Goal: Task Accomplishment & Management: Use online tool/utility

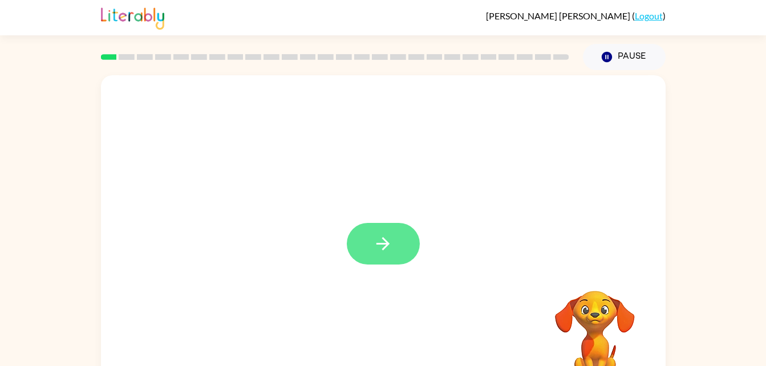
click at [396, 243] on button "button" at bounding box center [383, 244] width 73 height 42
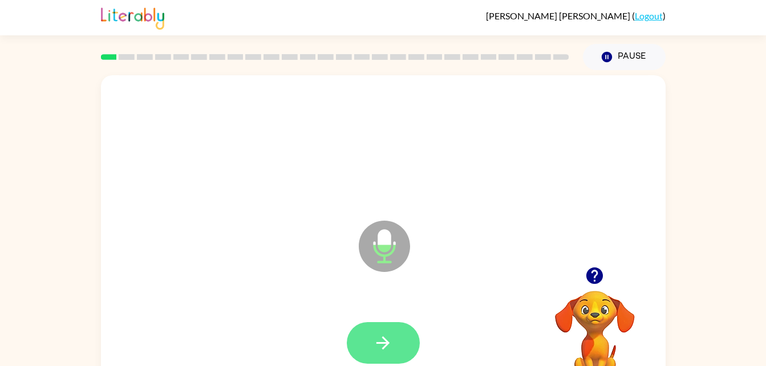
click at [371, 334] on button "button" at bounding box center [383, 343] width 73 height 42
click at [396, 325] on button "button" at bounding box center [383, 343] width 73 height 42
click at [407, 335] on button "button" at bounding box center [383, 343] width 73 height 42
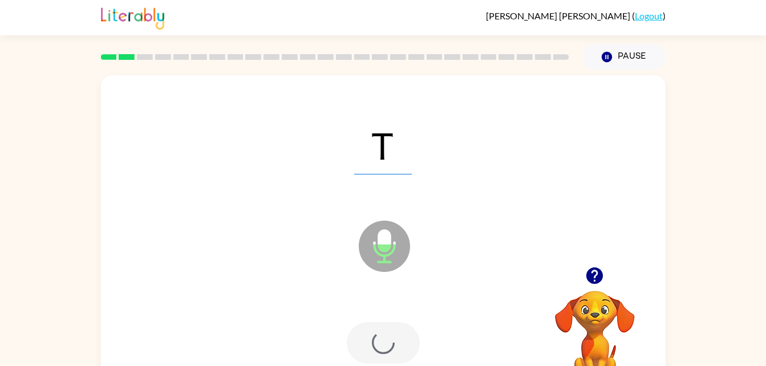
click at [402, 338] on div at bounding box center [383, 343] width 73 height 42
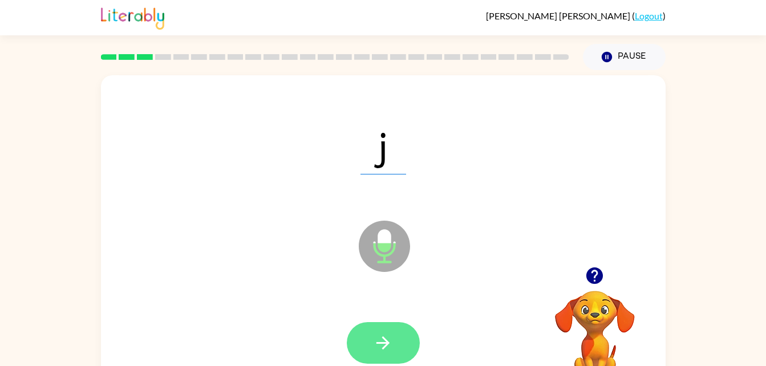
click at [388, 338] on icon "button" at bounding box center [383, 343] width 20 height 20
click at [388, 339] on icon "button" at bounding box center [383, 343] width 20 height 20
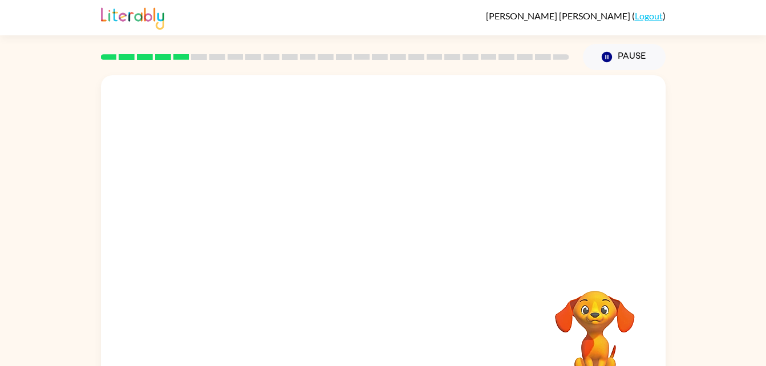
click at [406, 170] on div at bounding box center [383, 171] width 565 height 192
click at [614, 307] on video "Your browser must support playing .mp4 files to use Literably. Please try using…" at bounding box center [595, 330] width 114 height 114
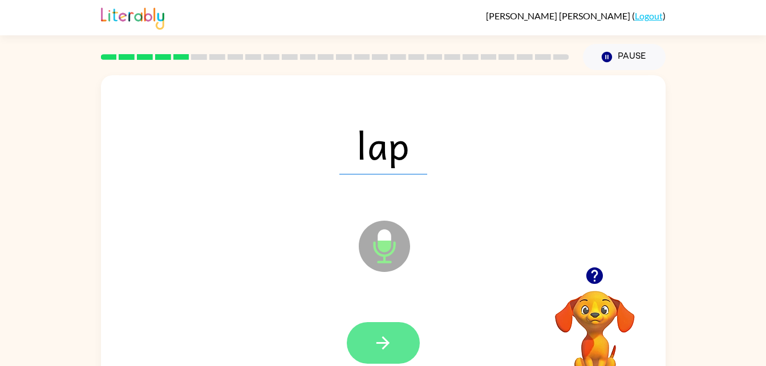
drag, startPoint x: 627, startPoint y: 294, endPoint x: 410, endPoint y: 342, distance: 222.7
click at [410, 342] on div "lap Microphone The Microphone is here when it is your turn to talk Your browser…" at bounding box center [383, 238] width 565 height 326
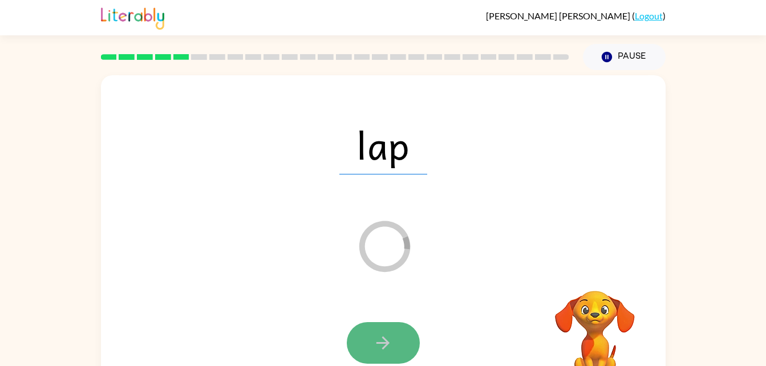
click at [382, 331] on button "button" at bounding box center [383, 343] width 73 height 42
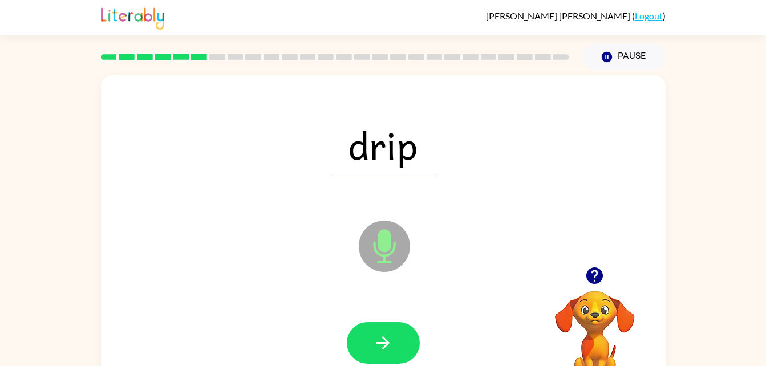
click at [501, 254] on icon "Microphone The Microphone is here when it is your turn to talk" at bounding box center [441, 261] width 171 height 86
click at [384, 335] on icon "button" at bounding box center [383, 343] width 20 height 20
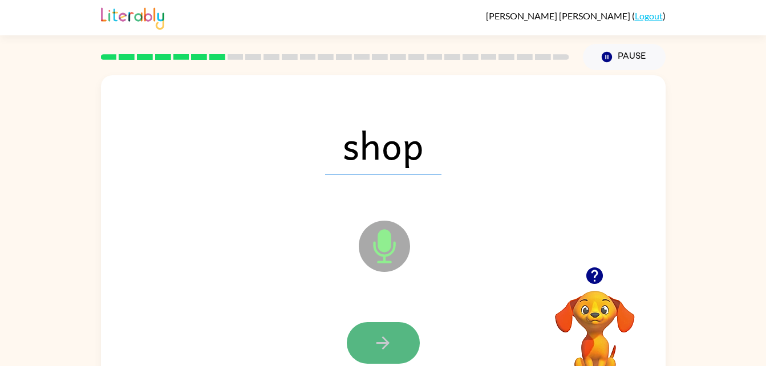
click at [387, 348] on icon "button" at bounding box center [383, 343] width 20 height 20
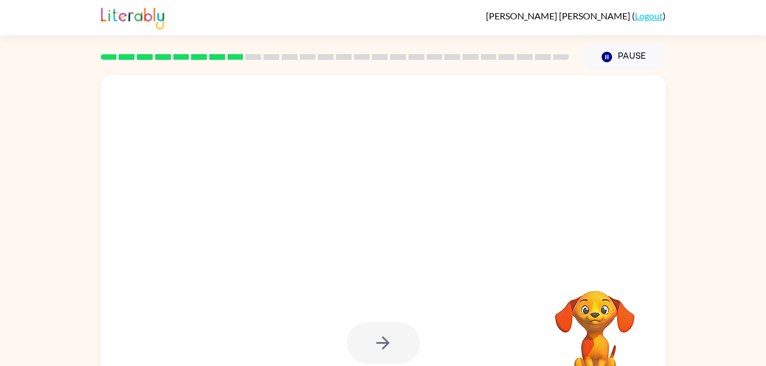
scroll to position [1, 0]
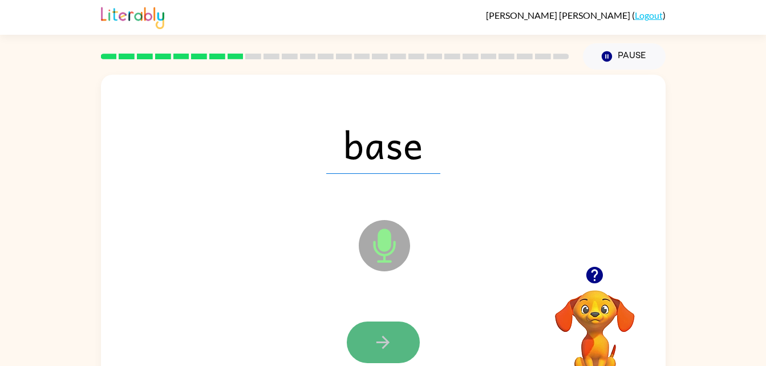
click at [379, 337] on icon "button" at bounding box center [383, 343] width 20 height 20
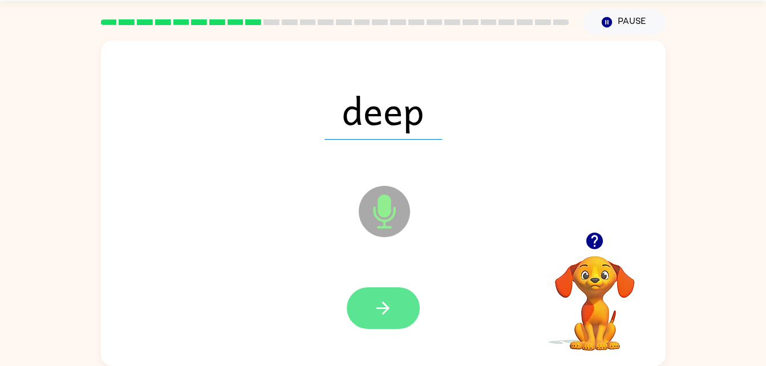
scroll to position [34, 0]
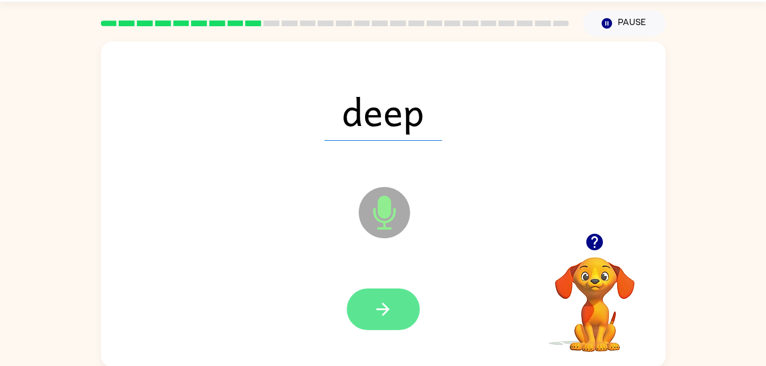
click at [375, 297] on button "button" at bounding box center [383, 310] width 73 height 42
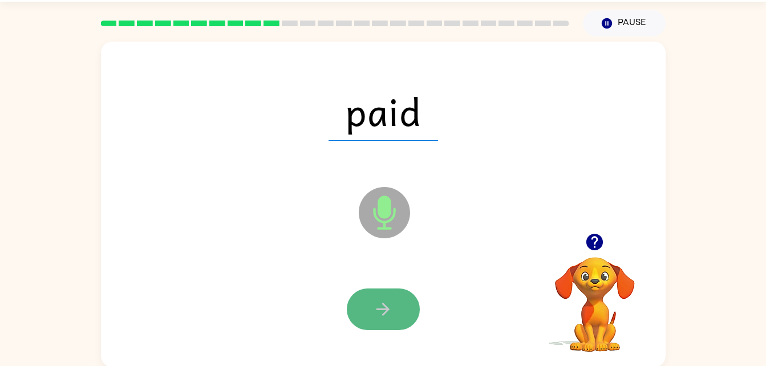
click at [384, 301] on icon "button" at bounding box center [383, 309] width 20 height 20
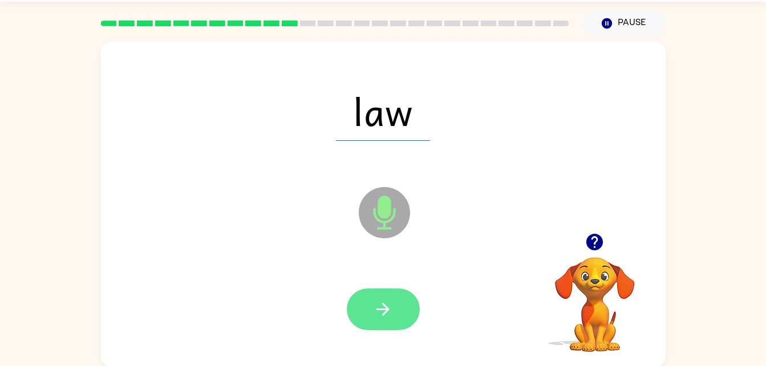
scroll to position [30, 0]
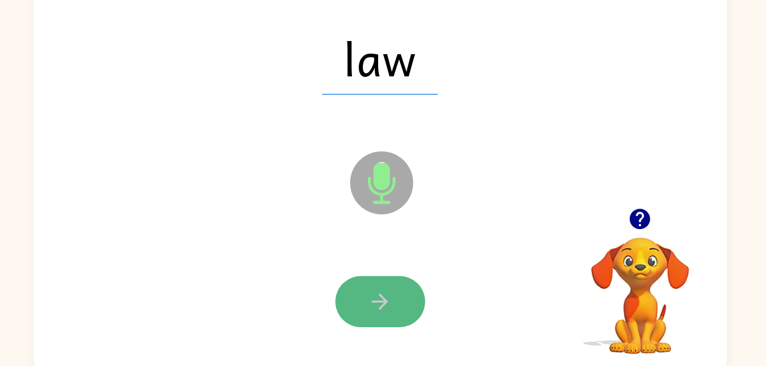
click at [395, 327] on button "button" at bounding box center [383, 314] width 73 height 42
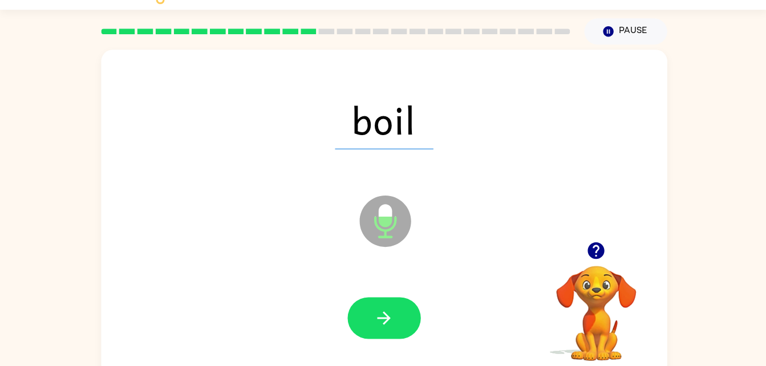
scroll to position [25, 0]
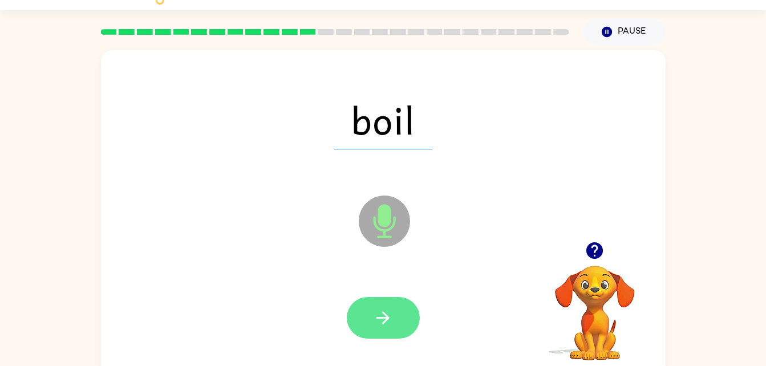
click at [393, 325] on button "button" at bounding box center [383, 318] width 73 height 42
click at [399, 305] on button "button" at bounding box center [383, 318] width 73 height 42
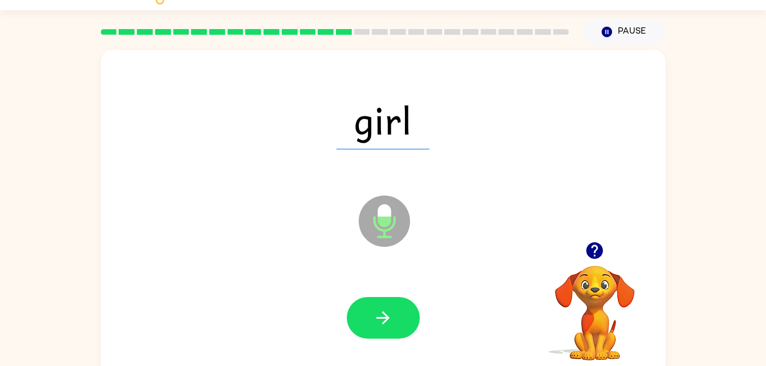
scroll to position [30, 0]
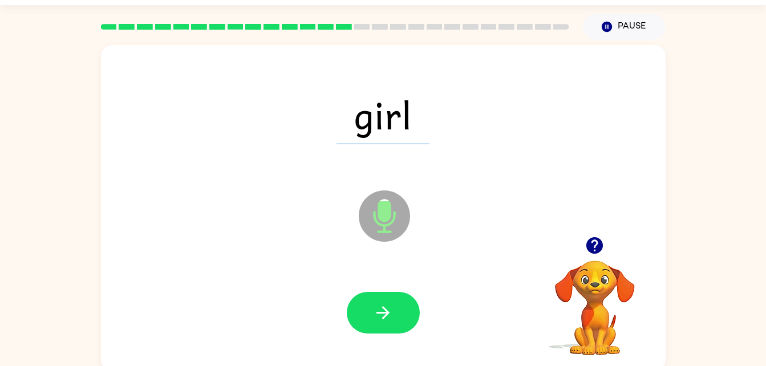
click at [413, 294] on div at bounding box center [383, 313] width 73 height 42
click at [401, 314] on button "button" at bounding box center [383, 313] width 73 height 42
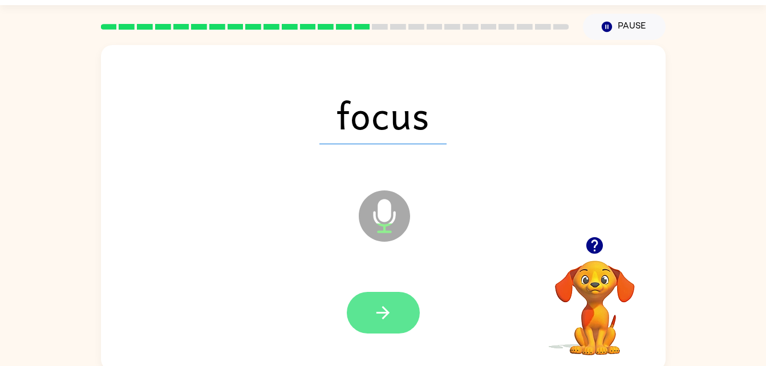
click at [391, 315] on icon "button" at bounding box center [383, 313] width 20 height 20
click at [399, 309] on div at bounding box center [383, 313] width 73 height 42
click at [380, 294] on button "button" at bounding box center [383, 313] width 73 height 42
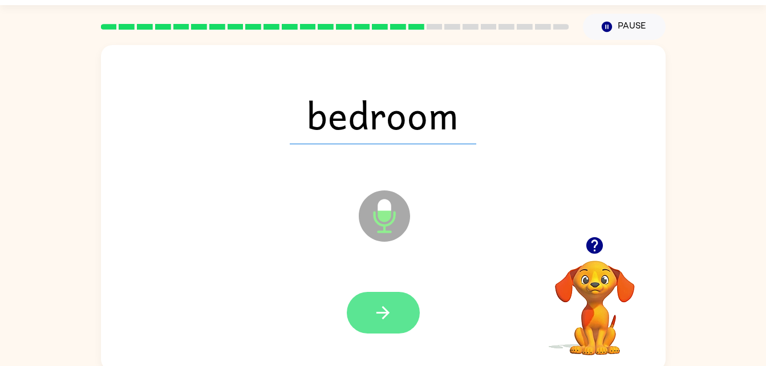
click at [397, 317] on button "button" at bounding box center [383, 313] width 73 height 42
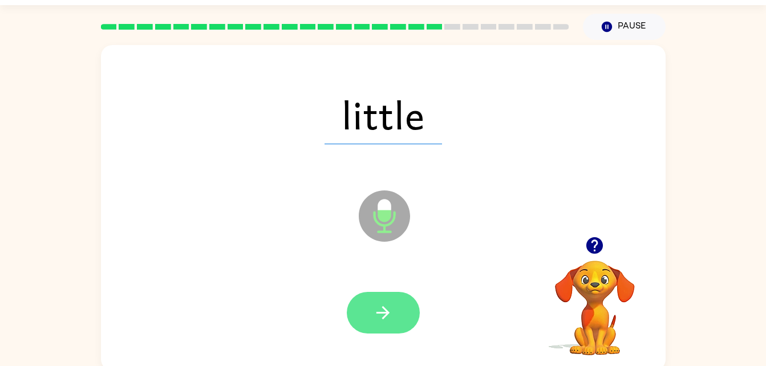
click at [392, 303] on icon "button" at bounding box center [383, 313] width 20 height 20
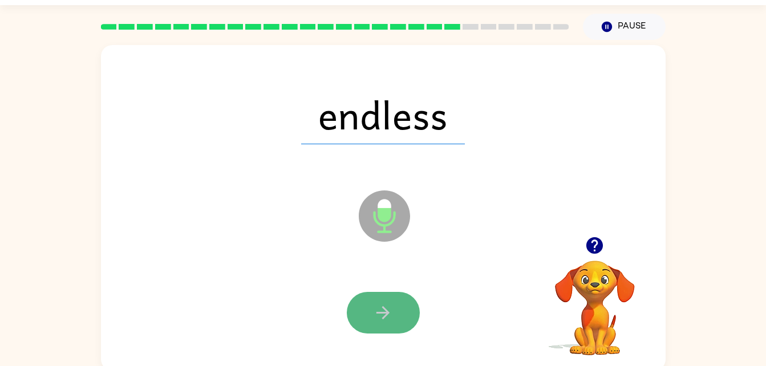
click at [371, 297] on button "button" at bounding box center [383, 313] width 73 height 42
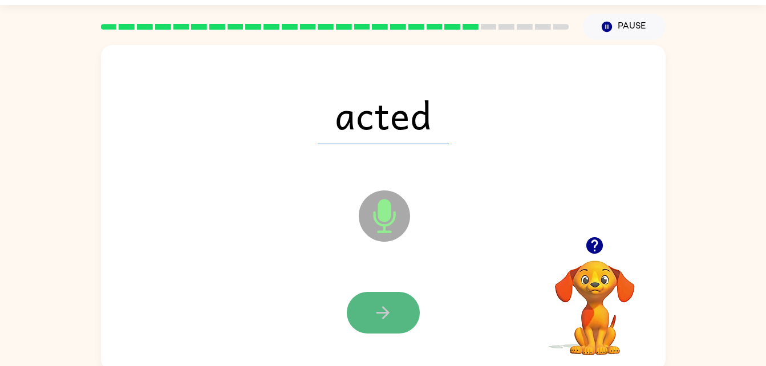
click at [391, 296] on button "button" at bounding box center [383, 313] width 73 height 42
click at [385, 309] on icon "button" at bounding box center [382, 312] width 13 height 13
click at [378, 297] on button "button" at bounding box center [383, 313] width 73 height 42
click at [381, 300] on button "button" at bounding box center [383, 313] width 73 height 42
click at [379, 306] on icon "button" at bounding box center [383, 313] width 20 height 20
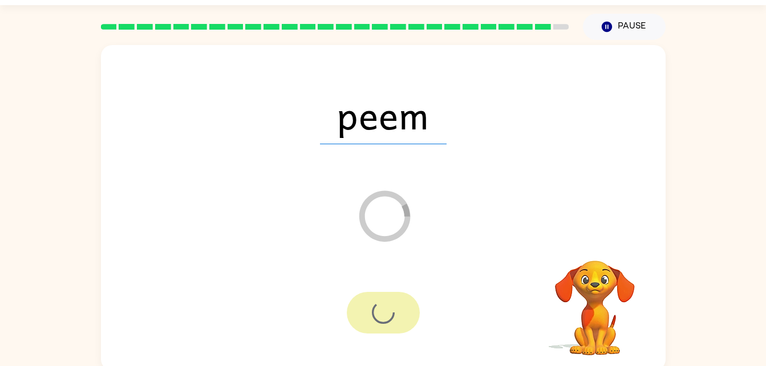
scroll to position [14, 0]
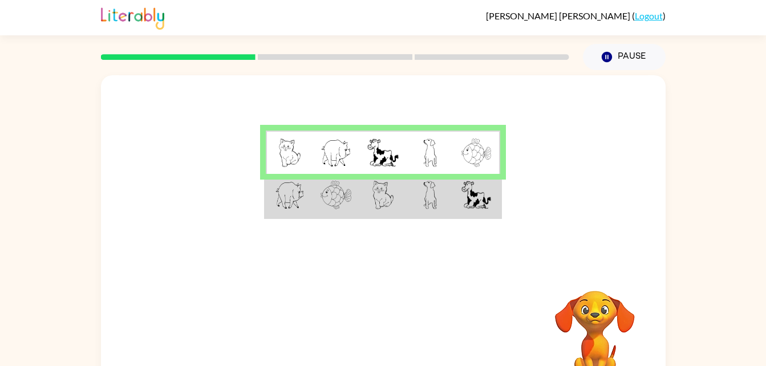
click at [467, 206] on img at bounding box center [476, 195] width 30 height 29
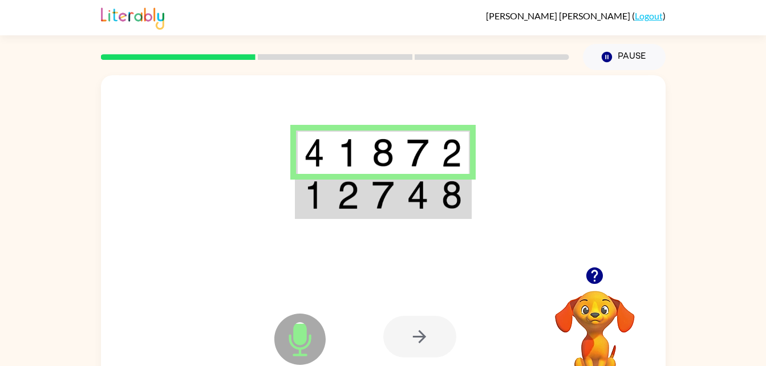
click at [413, 198] on img at bounding box center [418, 195] width 22 height 29
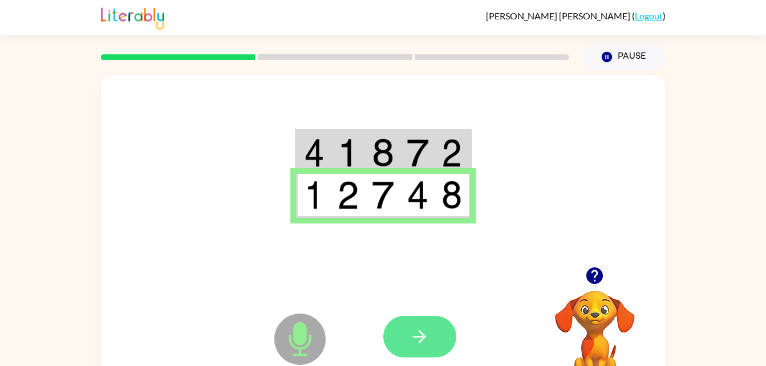
click at [432, 339] on button "button" at bounding box center [419, 337] width 73 height 42
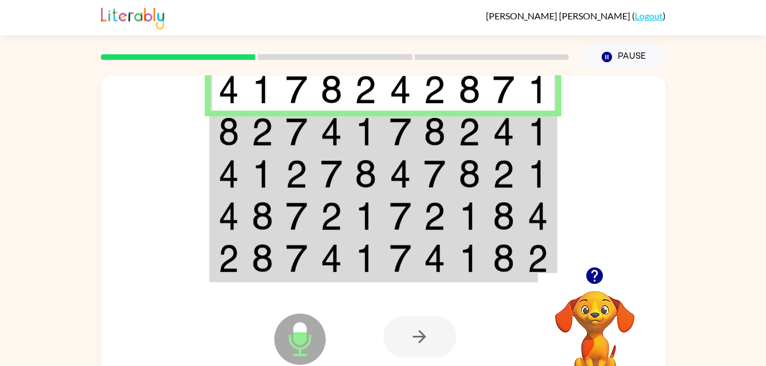
click at [297, 141] on img at bounding box center [297, 131] width 22 height 29
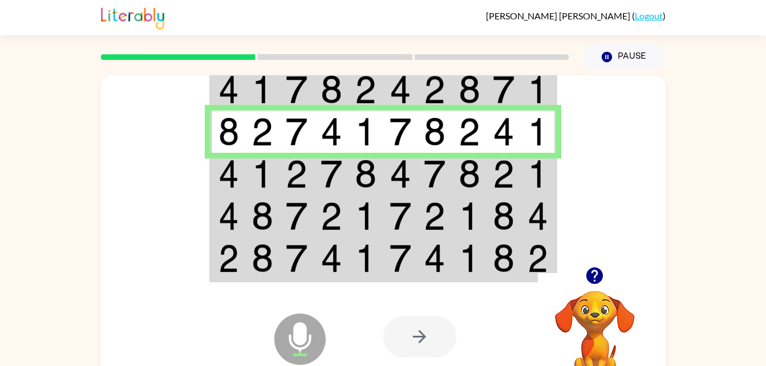
click at [315, 174] on td at bounding box center [331, 174] width 35 height 42
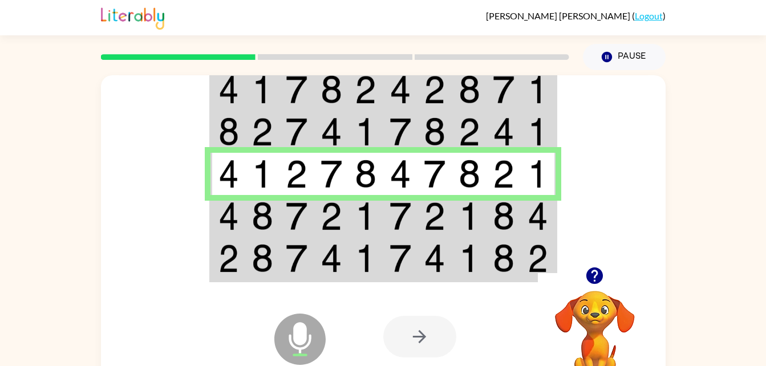
click at [299, 209] on img at bounding box center [297, 216] width 22 height 29
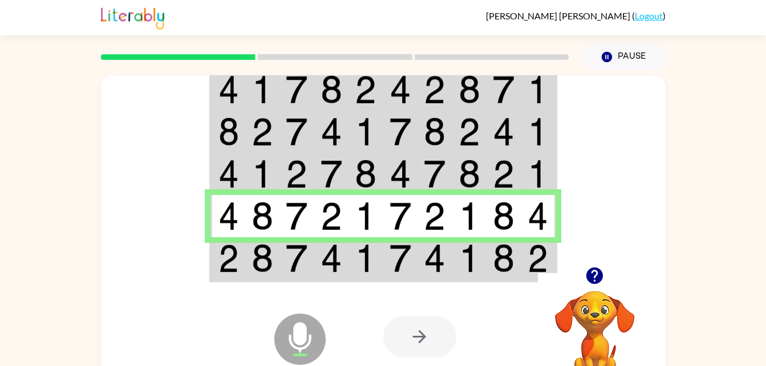
click at [411, 252] on td at bounding box center [400, 259] width 35 height 44
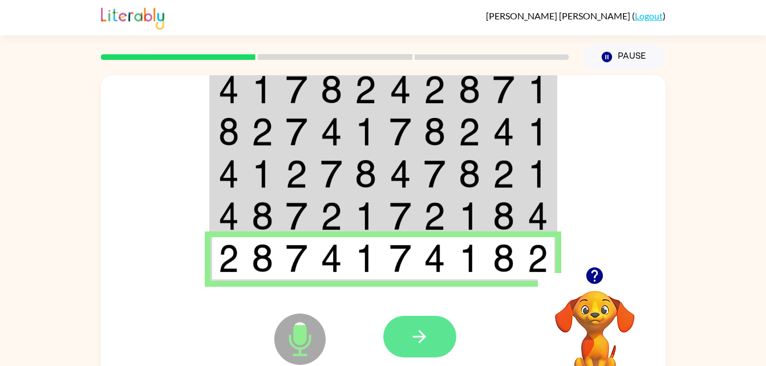
click at [437, 351] on button "button" at bounding box center [419, 337] width 73 height 42
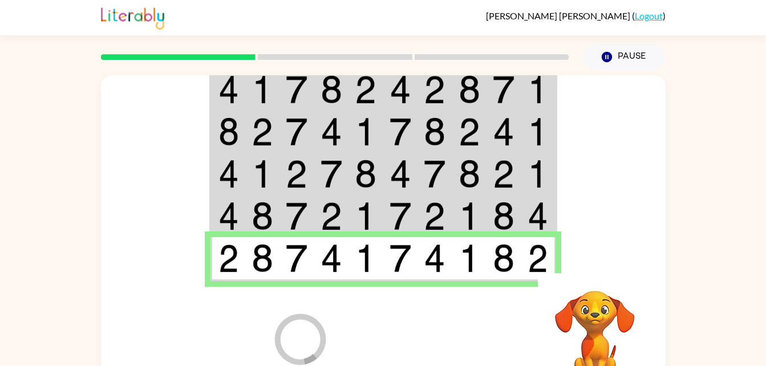
click at [439, 333] on div at bounding box center [467, 337] width 168 height 128
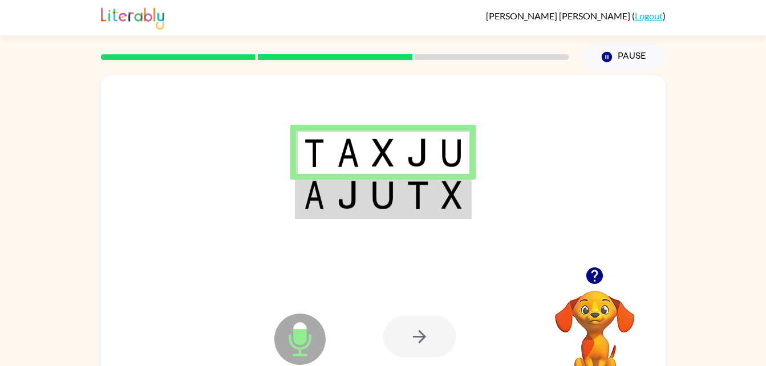
click at [423, 210] on td at bounding box center [417, 196] width 35 height 44
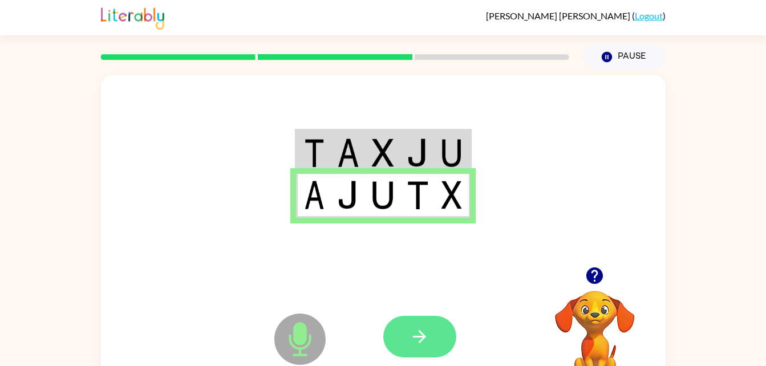
click at [422, 339] on icon "button" at bounding box center [419, 336] width 13 height 13
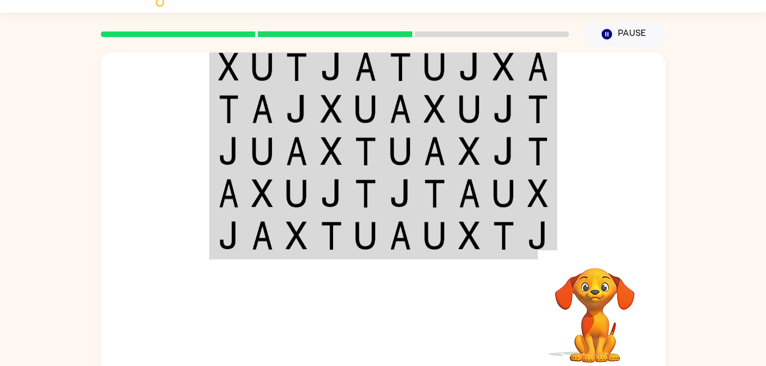
scroll to position [27, 0]
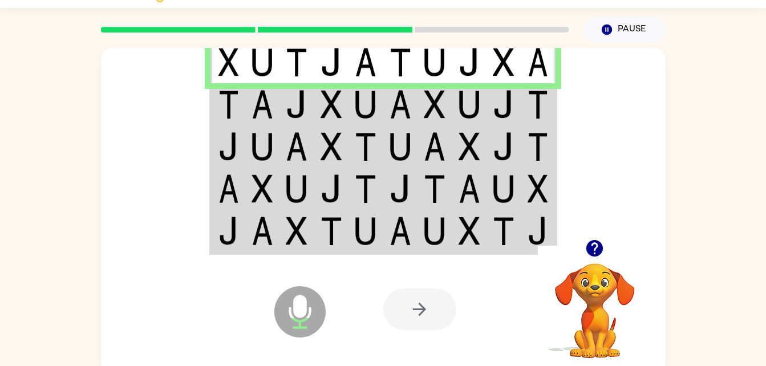
click at [432, 103] on img at bounding box center [435, 104] width 22 height 29
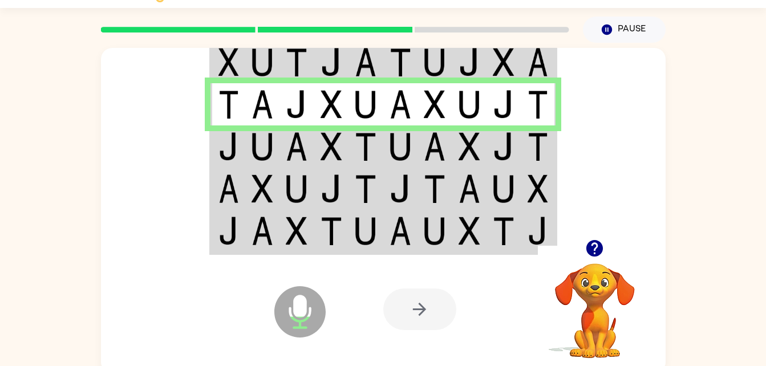
click at [437, 158] on img at bounding box center [435, 146] width 22 height 29
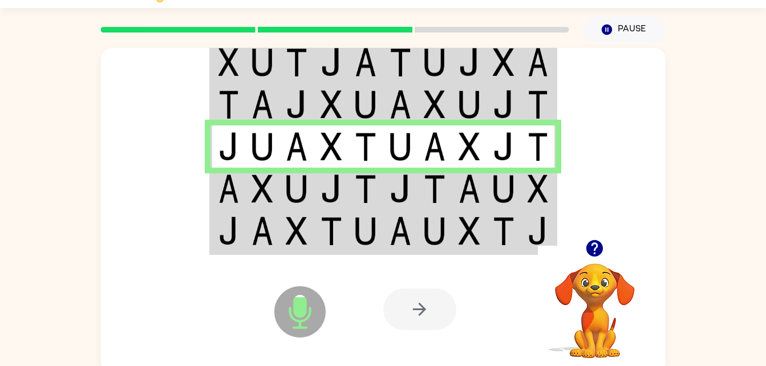
click at [530, 202] on img at bounding box center [538, 189] width 21 height 29
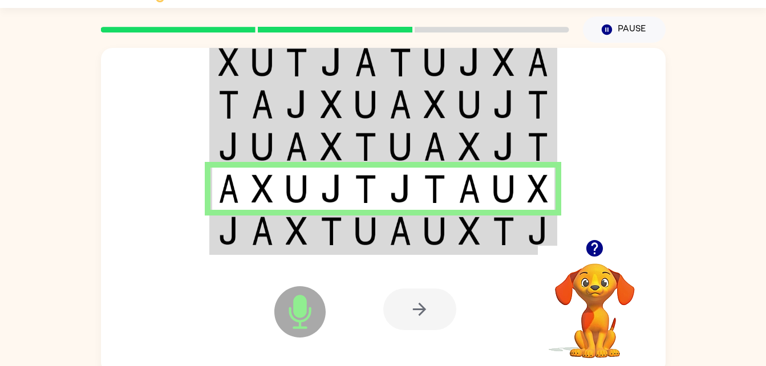
scroll to position [35, 0]
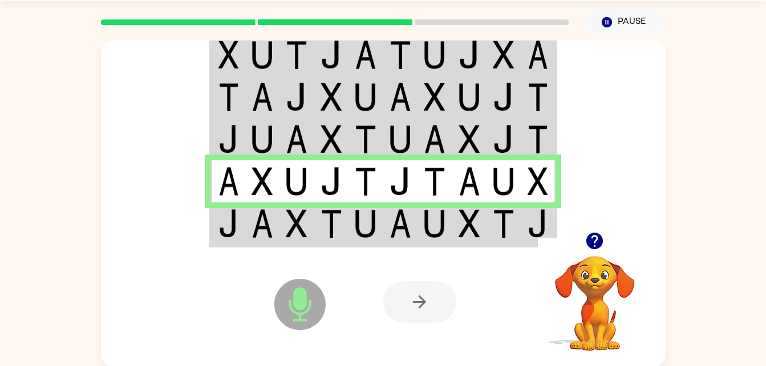
click at [521, 213] on td at bounding box center [538, 224] width 35 height 44
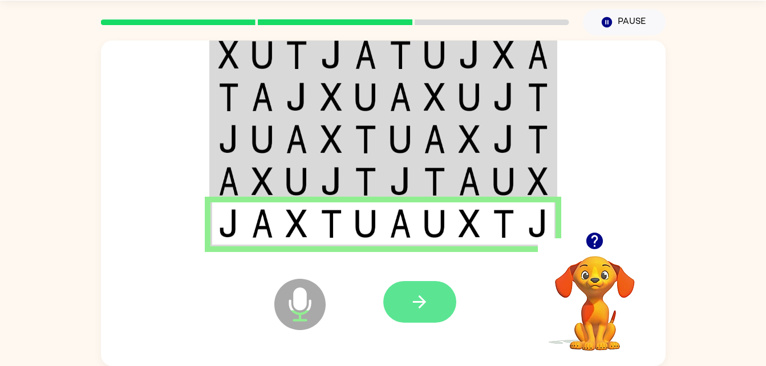
click at [449, 298] on button "button" at bounding box center [419, 302] width 73 height 42
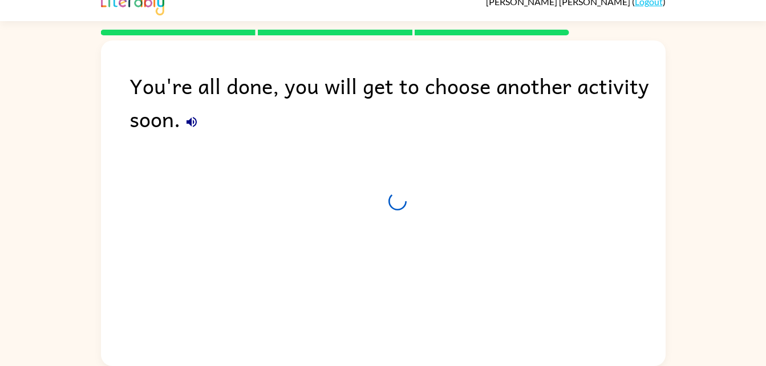
scroll to position [14, 0]
